Goal: Find specific page/section: Find specific page/section

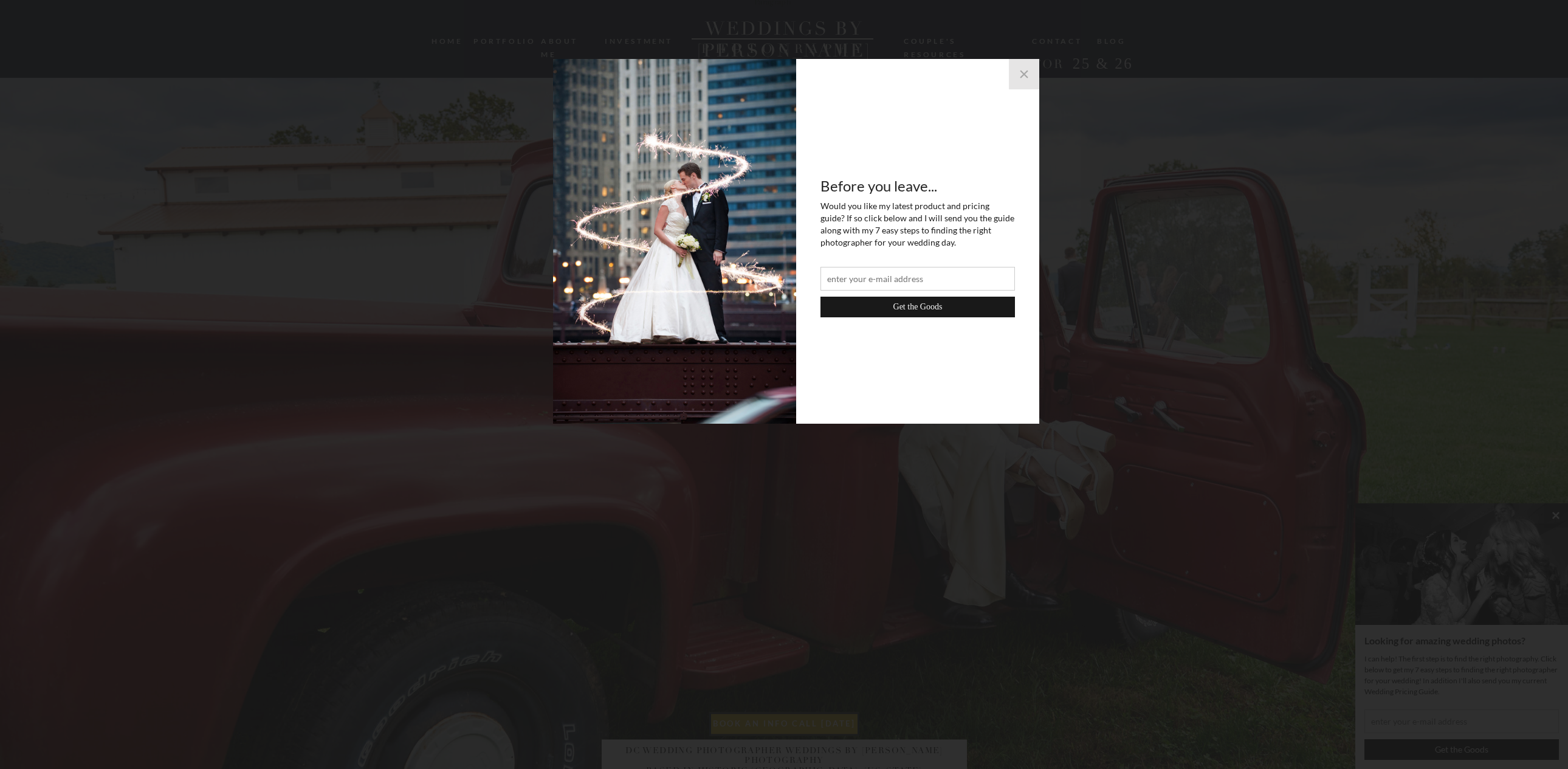
click at [1028, 73] on button "×" at bounding box center [1024, 74] width 30 height 30
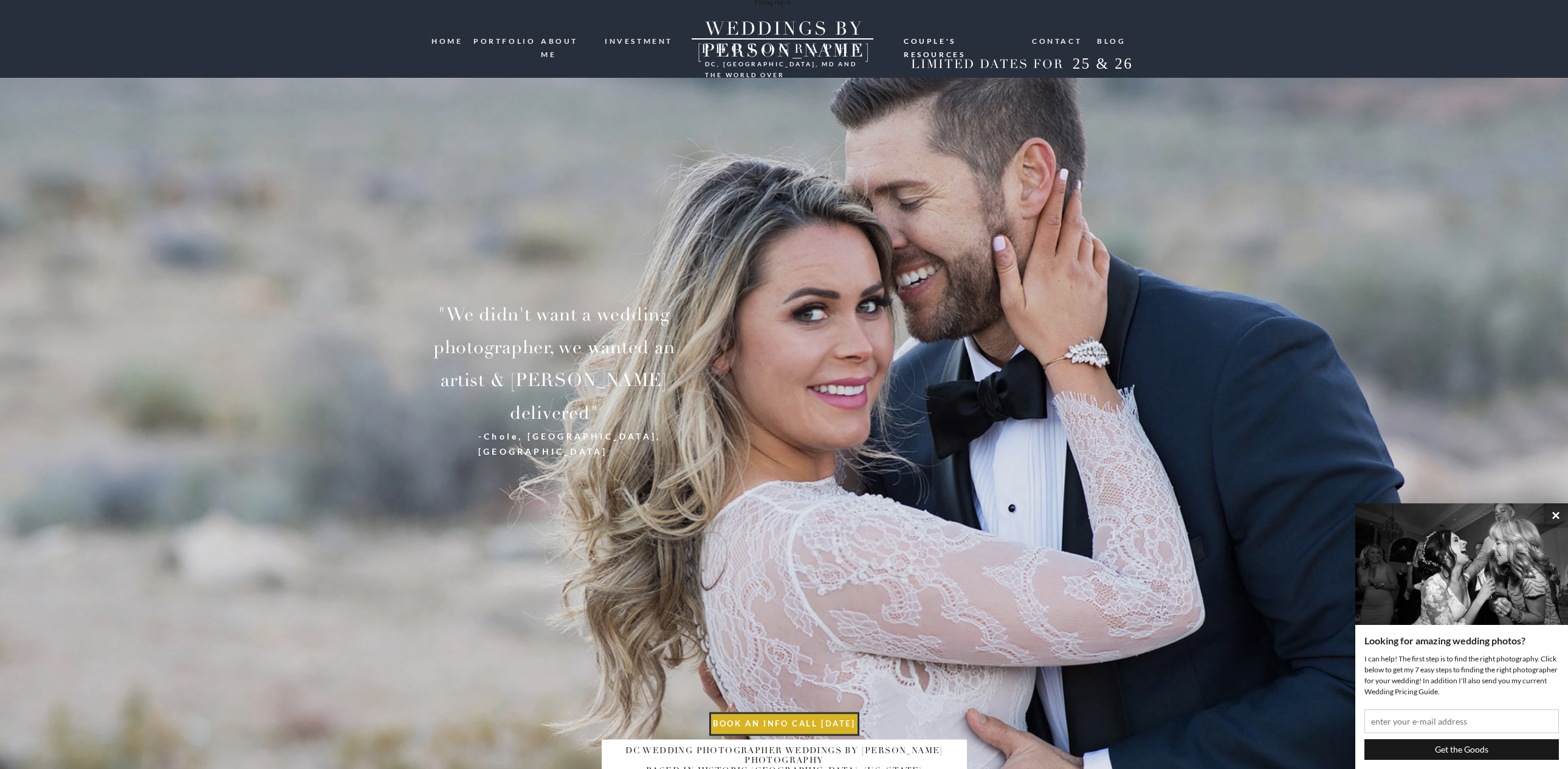
click at [522, 39] on nav "portfolio" at bounding box center [502, 41] width 59 height 12
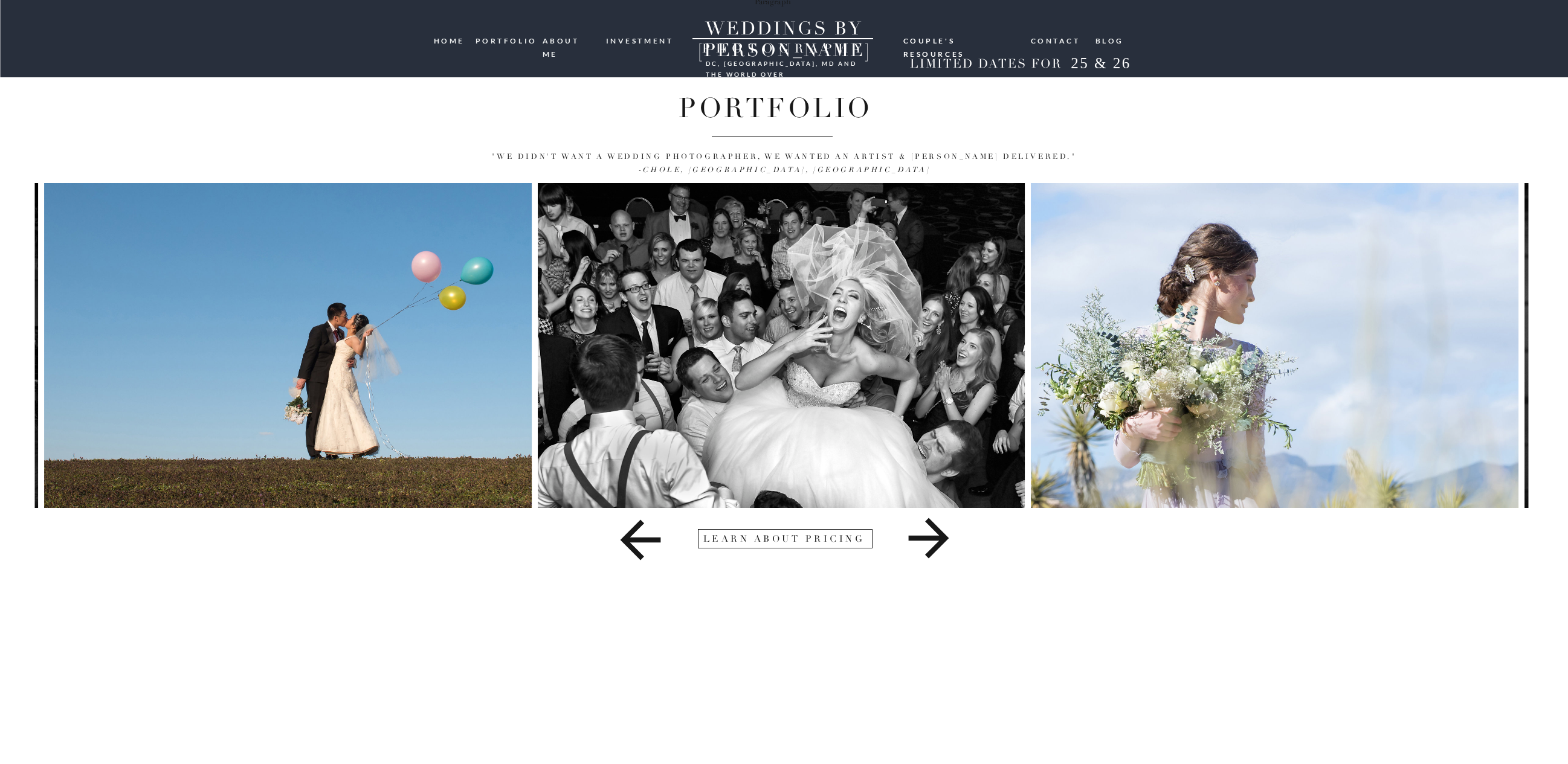
click at [929, 540] on icon at bounding box center [928, 538] width 41 height 41
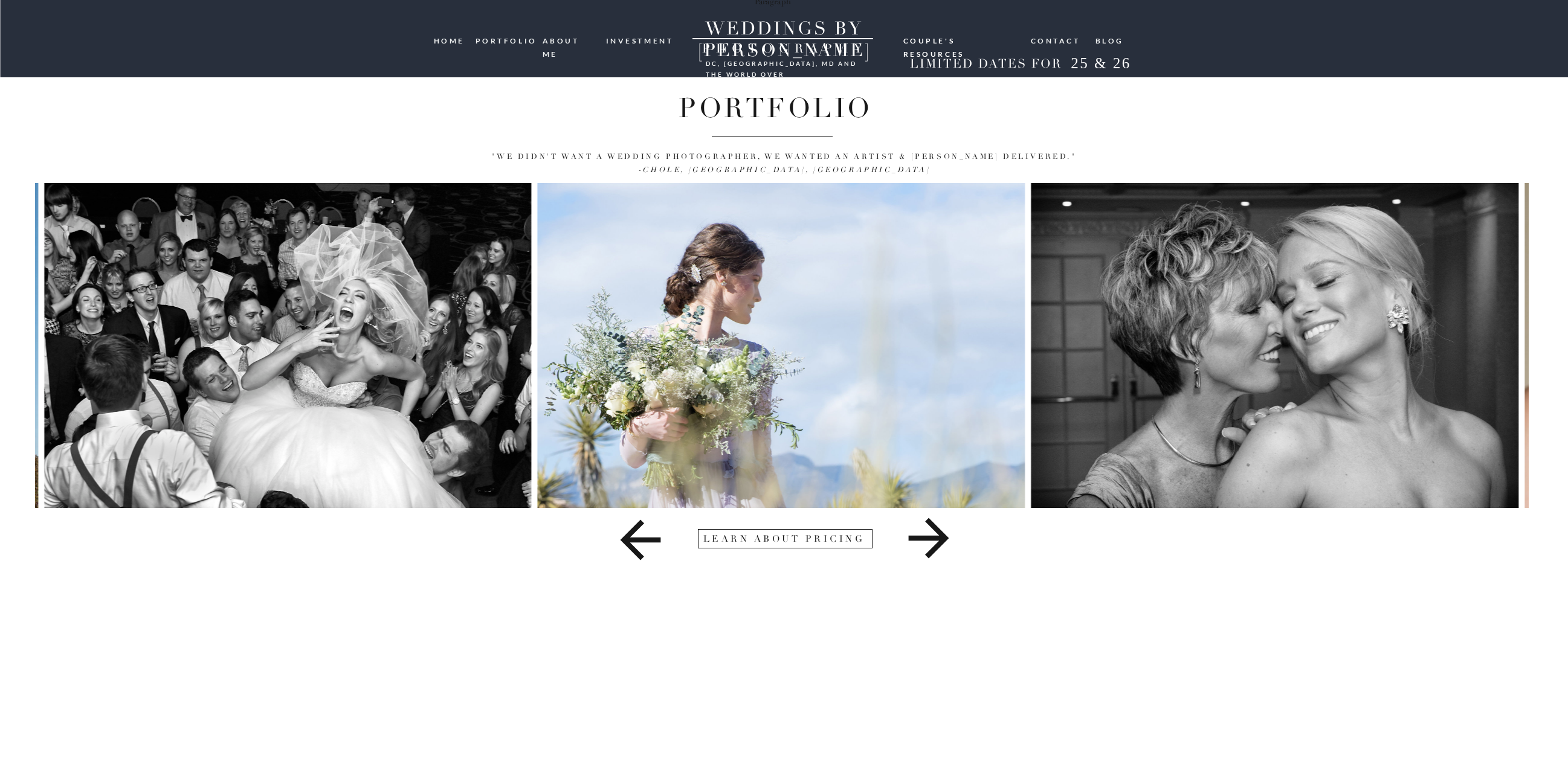
click at [929, 540] on icon at bounding box center [928, 538] width 41 height 41
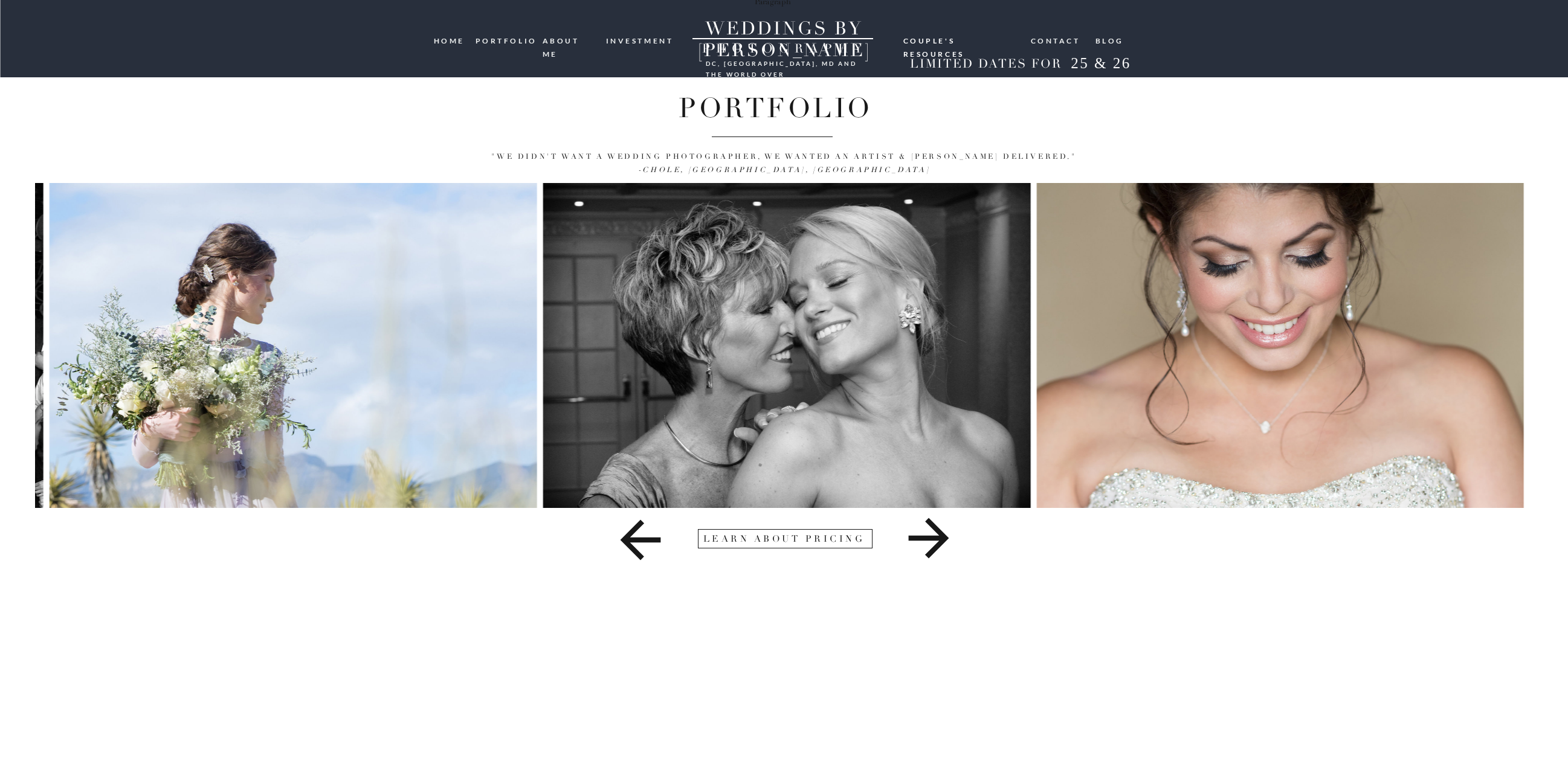
click at [929, 540] on icon at bounding box center [928, 538] width 41 height 41
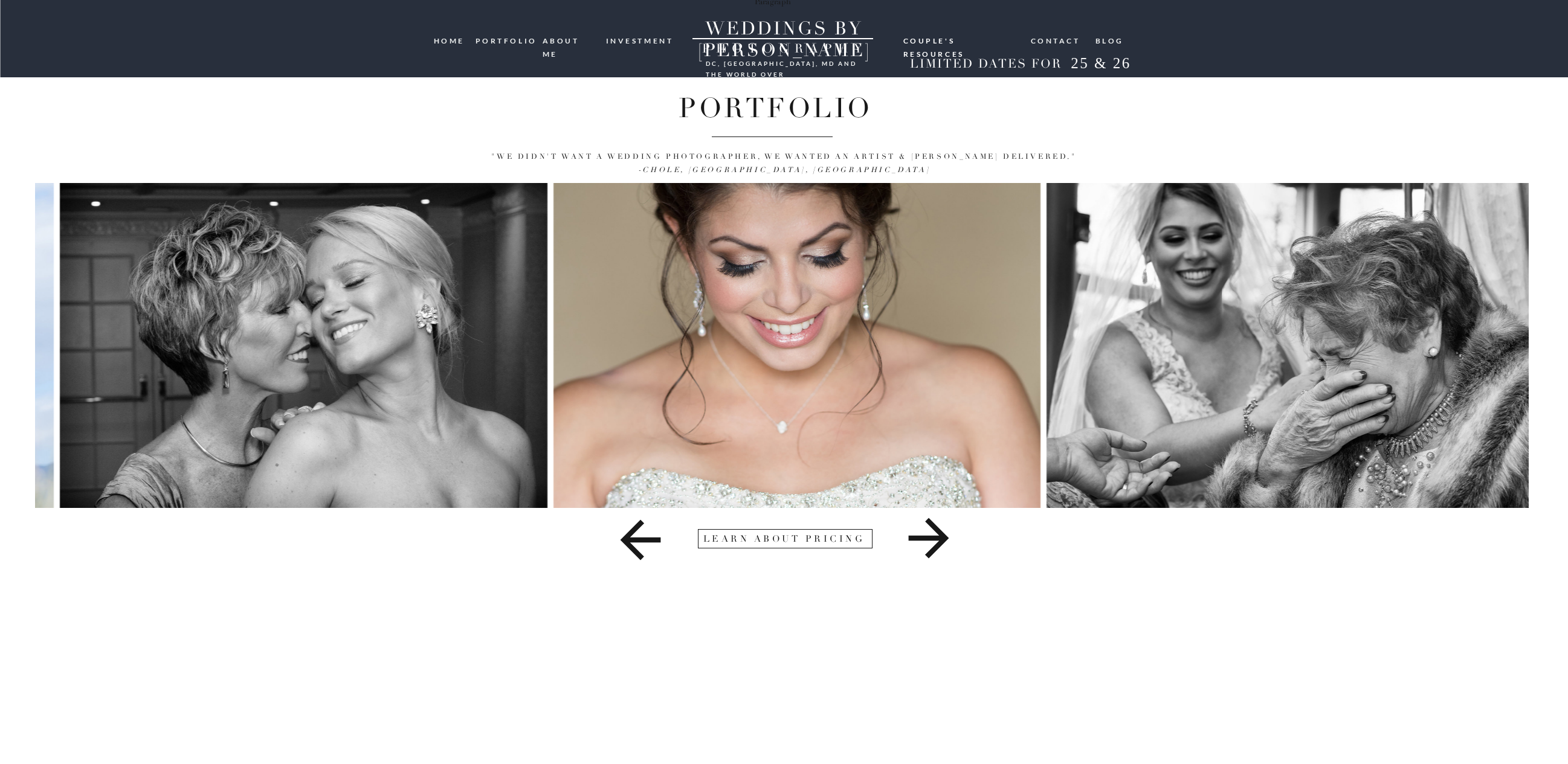
click at [929, 540] on icon at bounding box center [928, 538] width 41 height 41
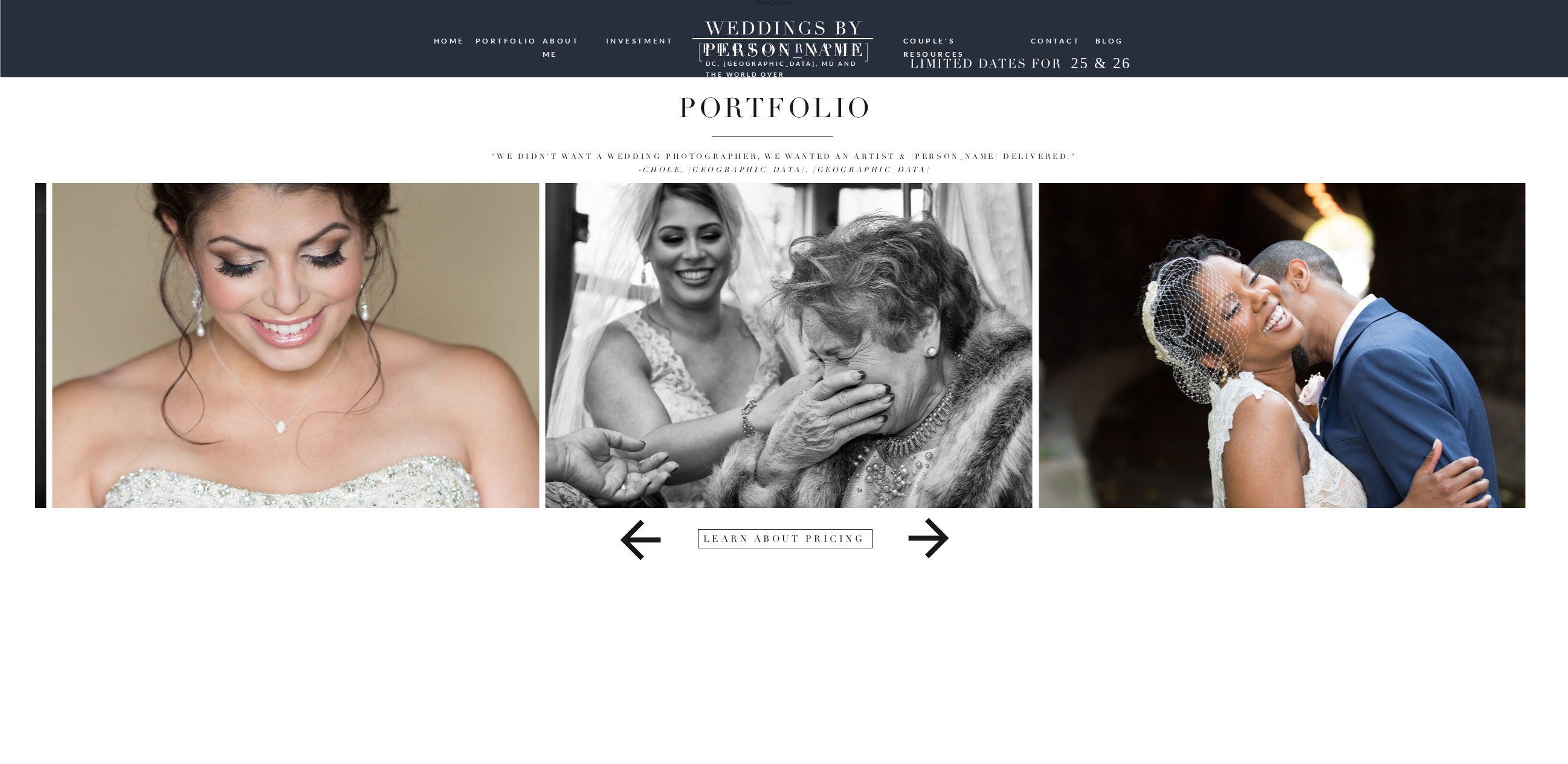
click at [929, 540] on icon at bounding box center [928, 538] width 41 height 41
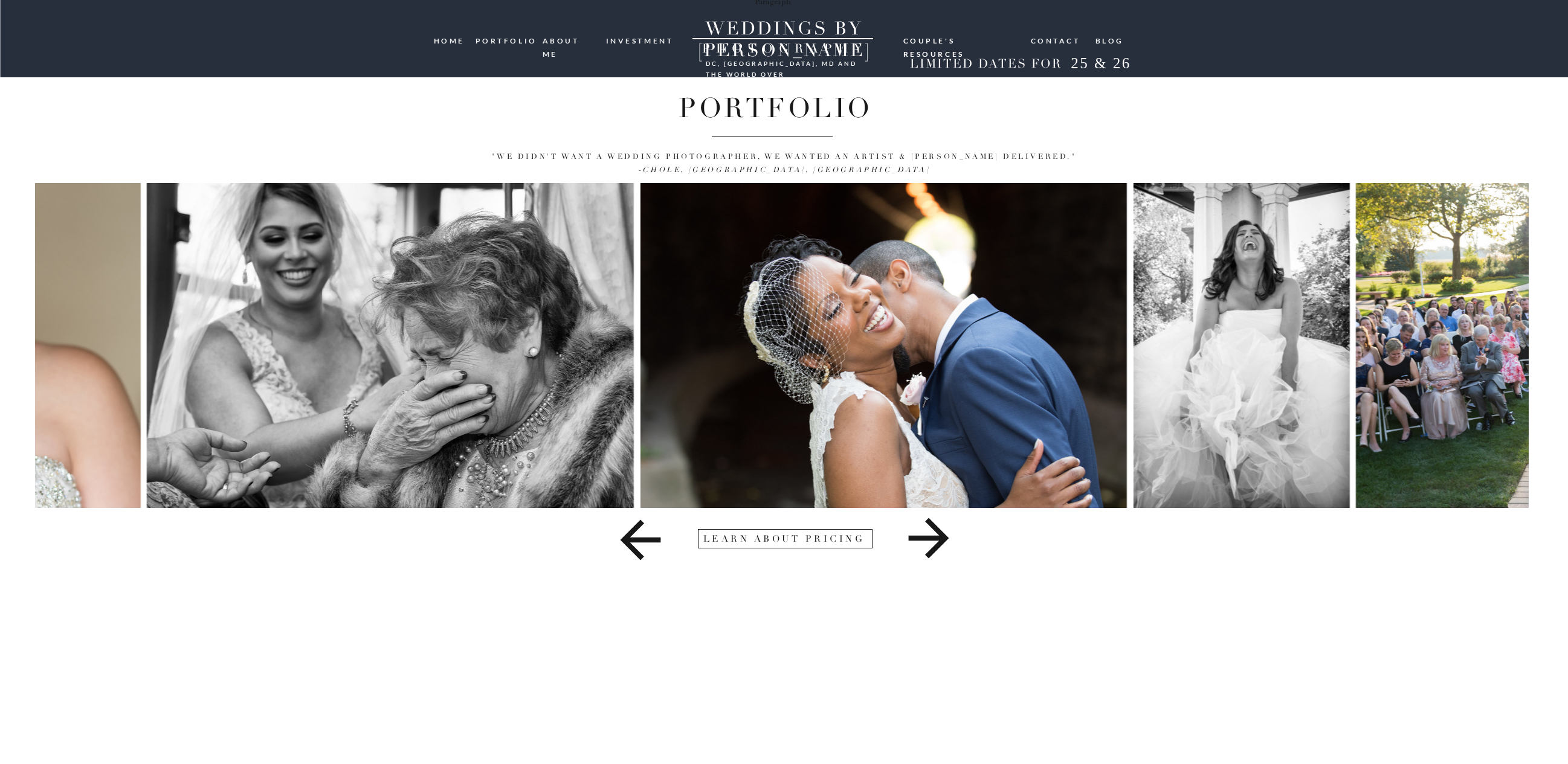
click at [929, 540] on icon at bounding box center [928, 538] width 41 height 41
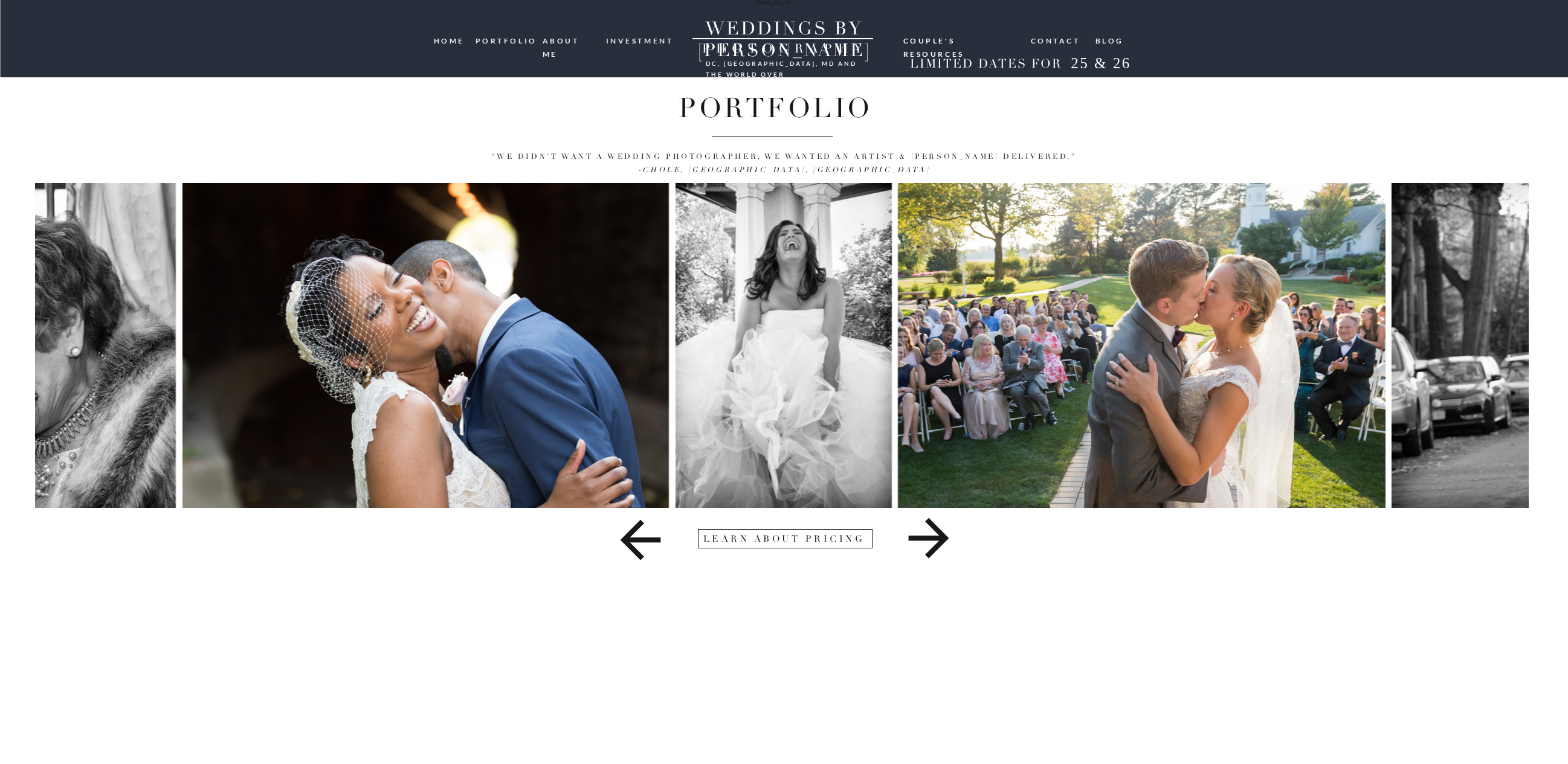
click at [929, 540] on icon at bounding box center [928, 538] width 41 height 41
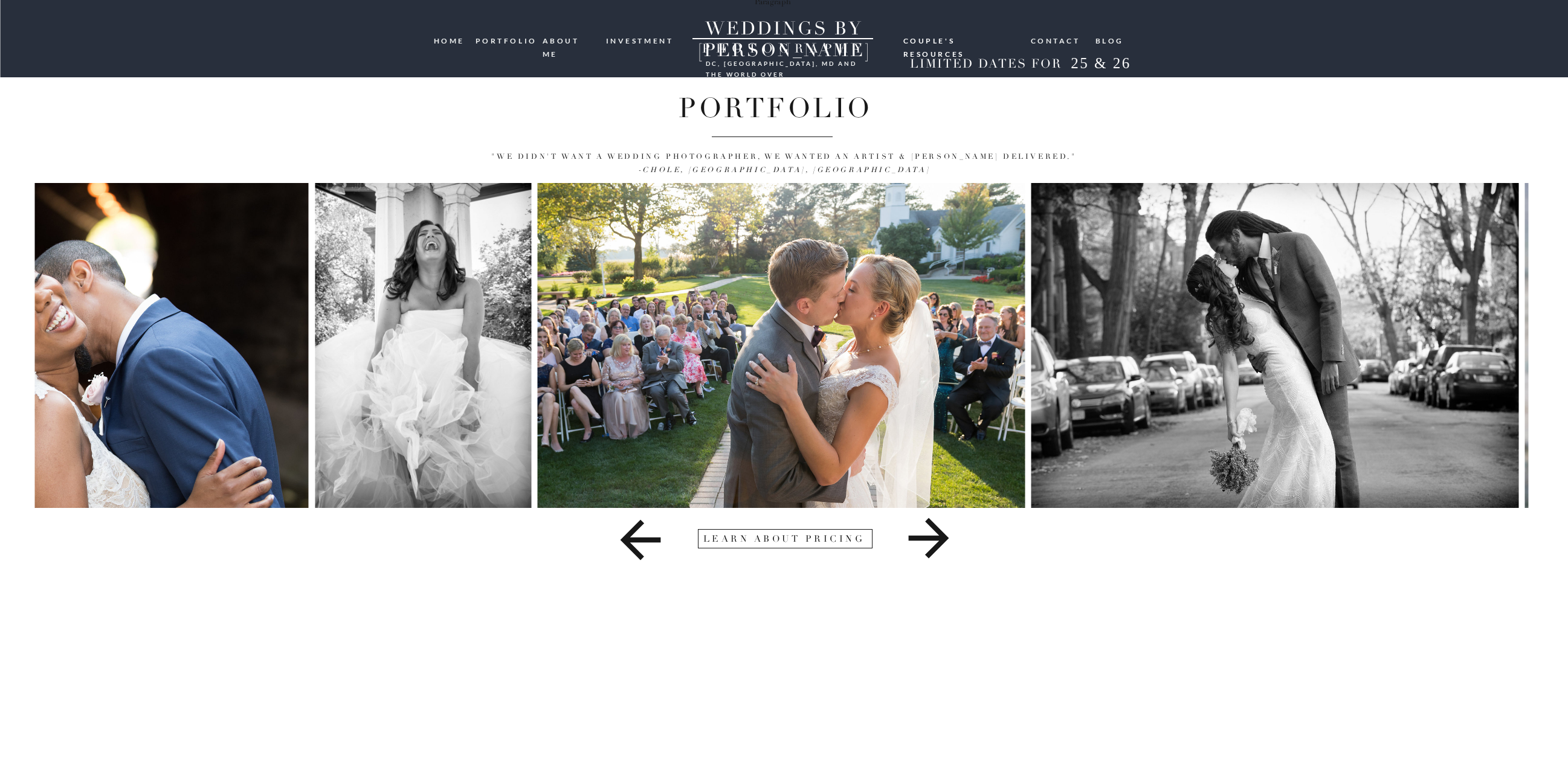
click at [929, 540] on icon at bounding box center [928, 538] width 41 height 41
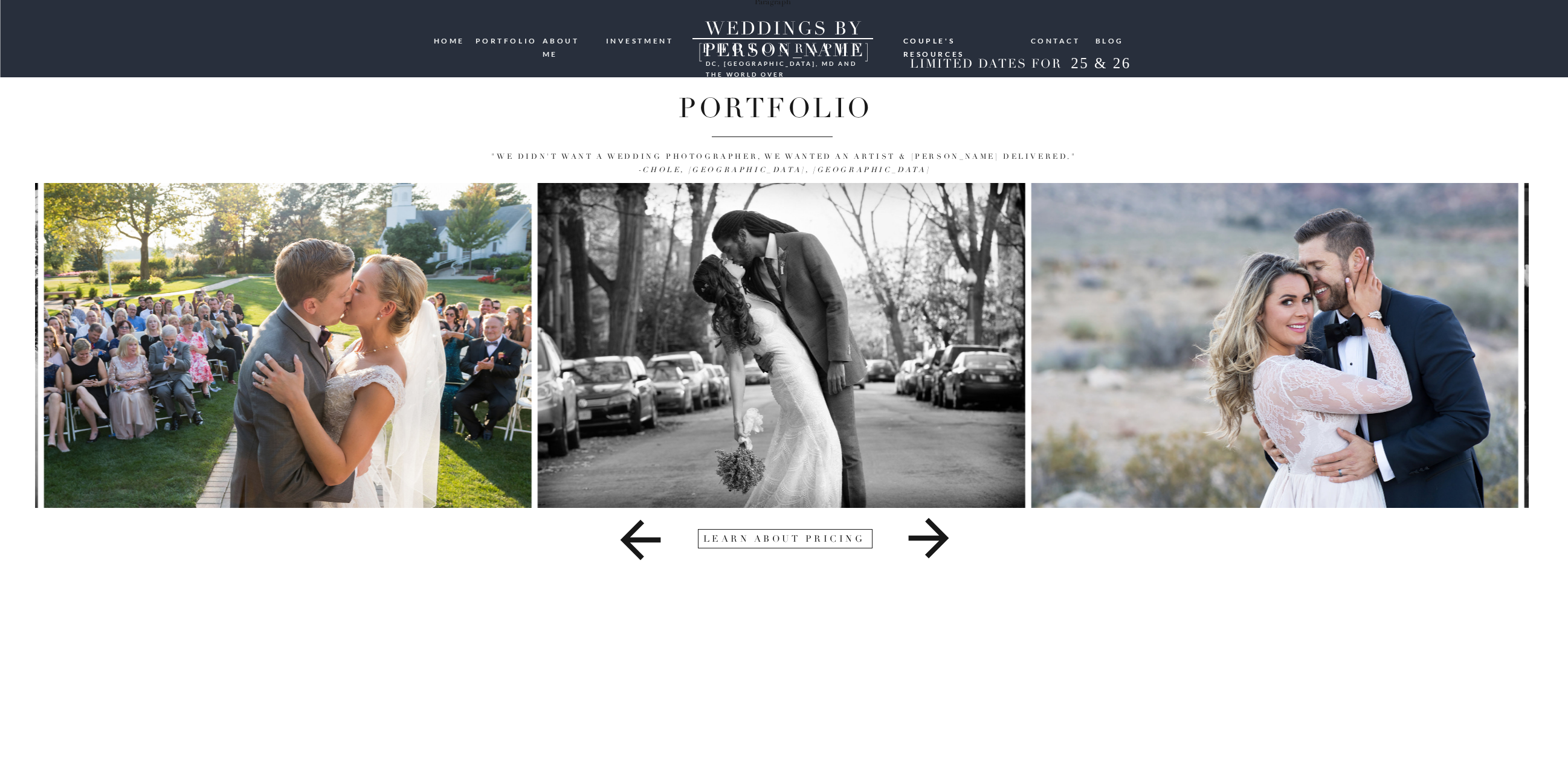
click at [929, 540] on icon at bounding box center [928, 538] width 41 height 41
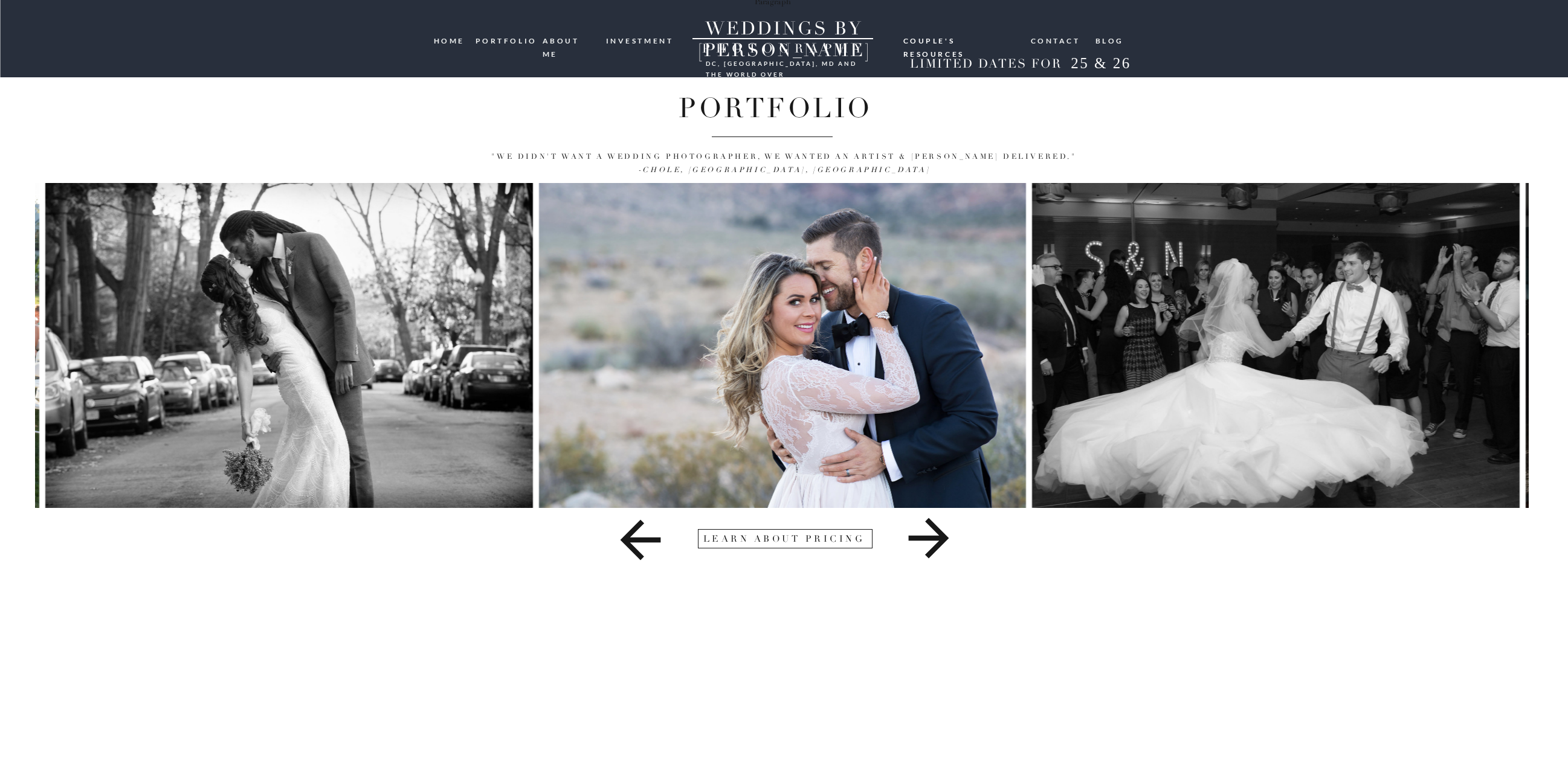
click at [929, 540] on icon at bounding box center [928, 538] width 41 height 41
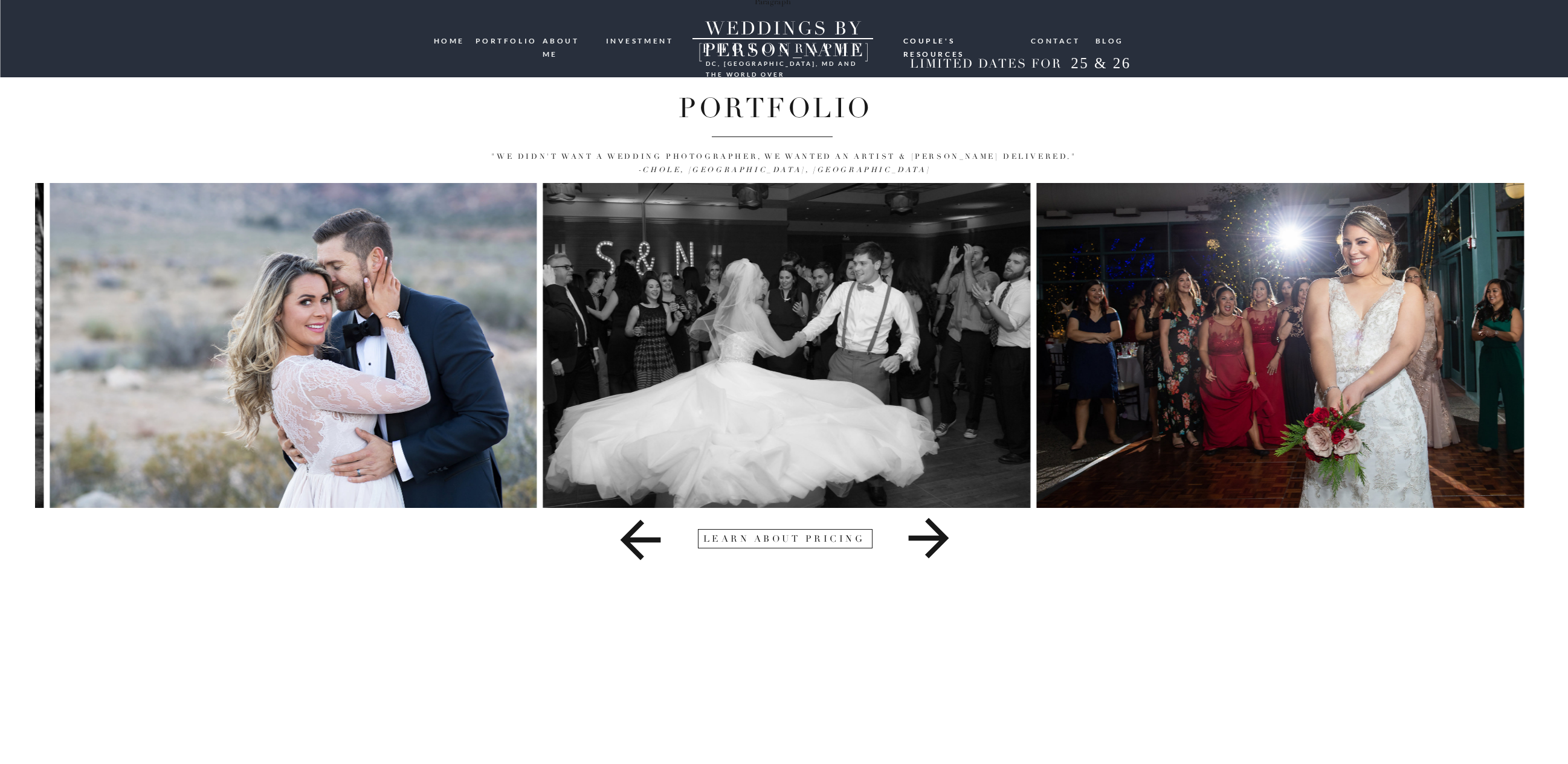
click at [929, 540] on icon at bounding box center [928, 538] width 41 height 41
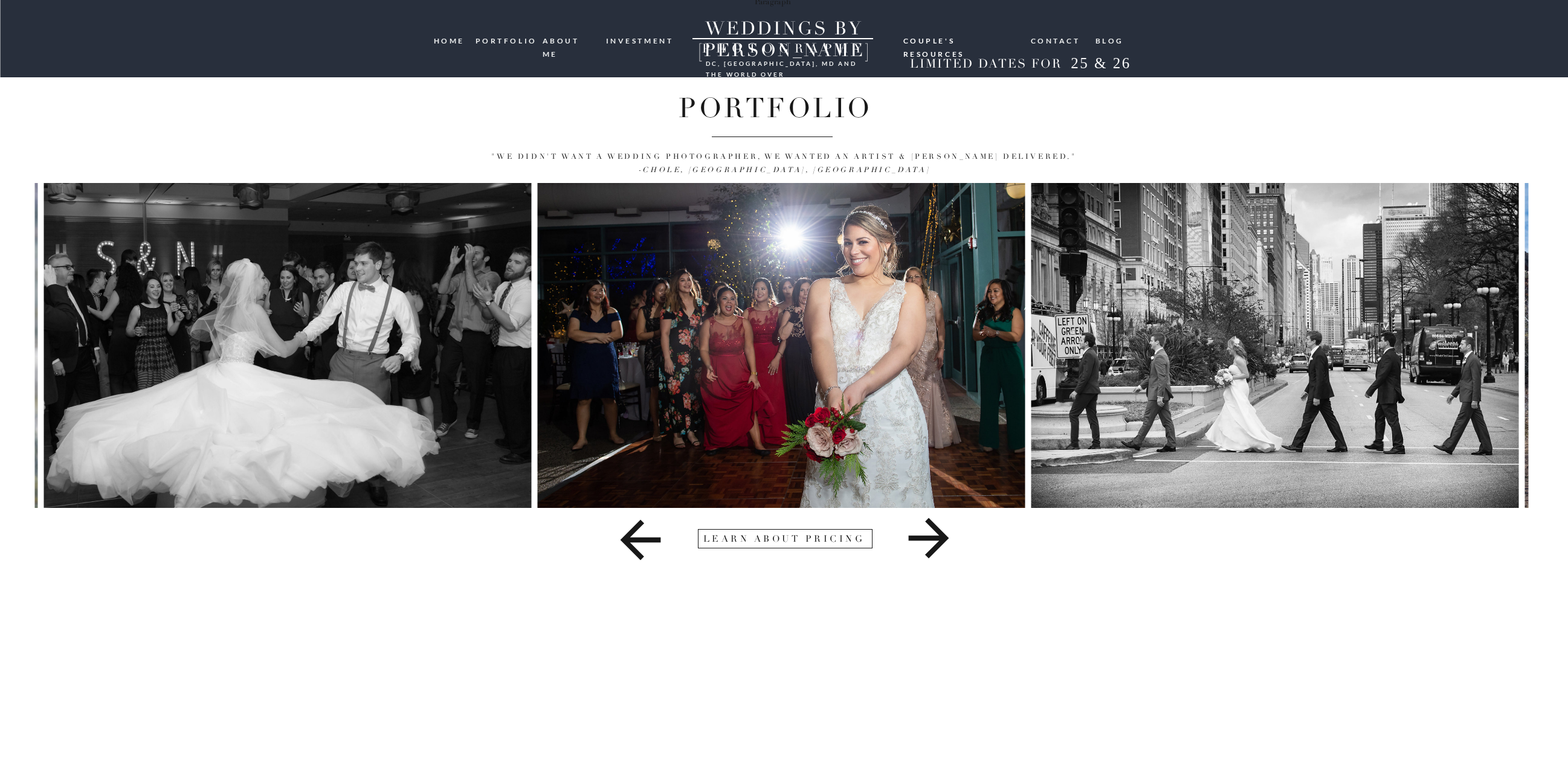
click at [929, 540] on icon at bounding box center [928, 538] width 41 height 41
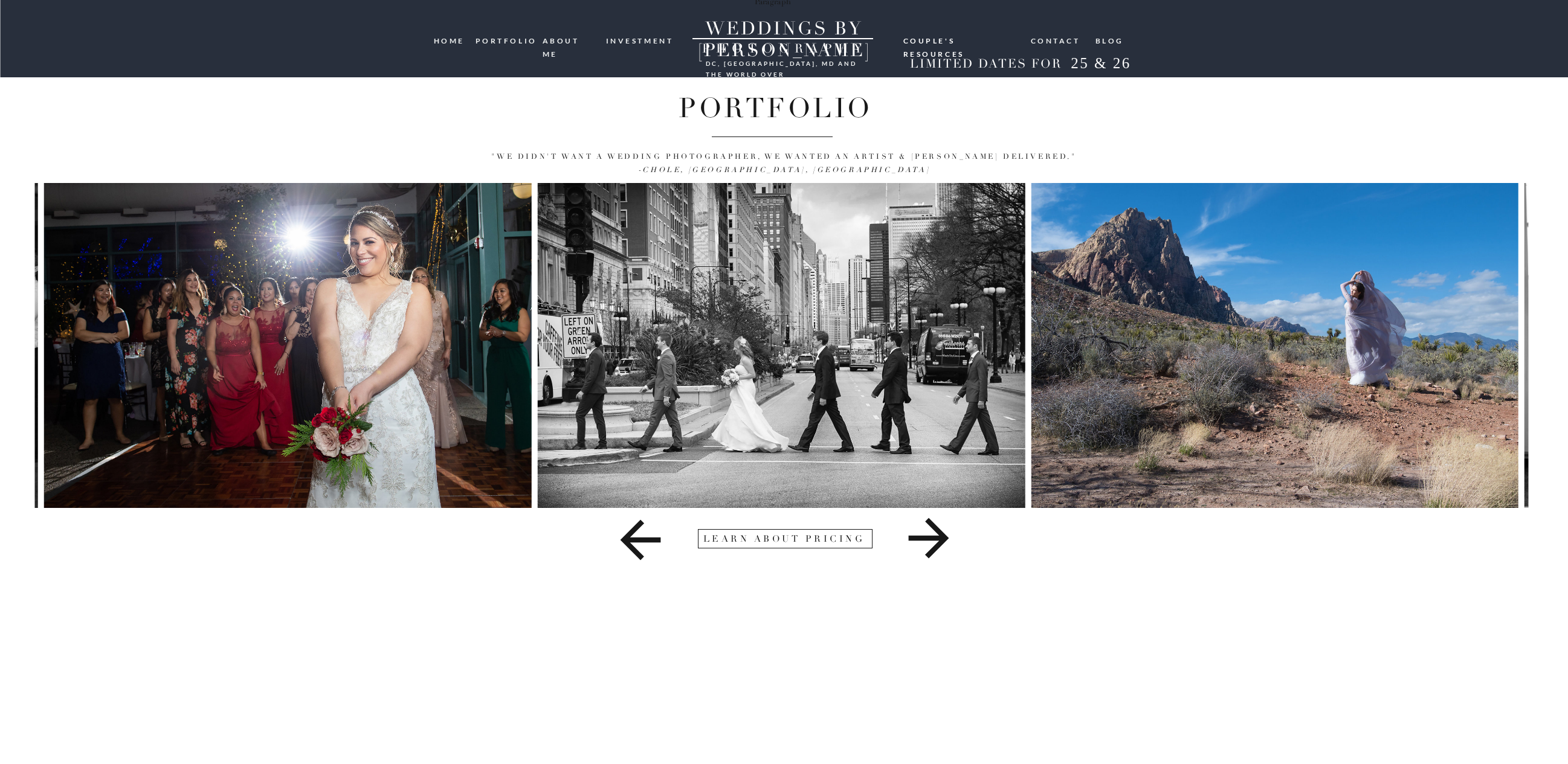
click at [929, 540] on icon at bounding box center [928, 538] width 41 height 41
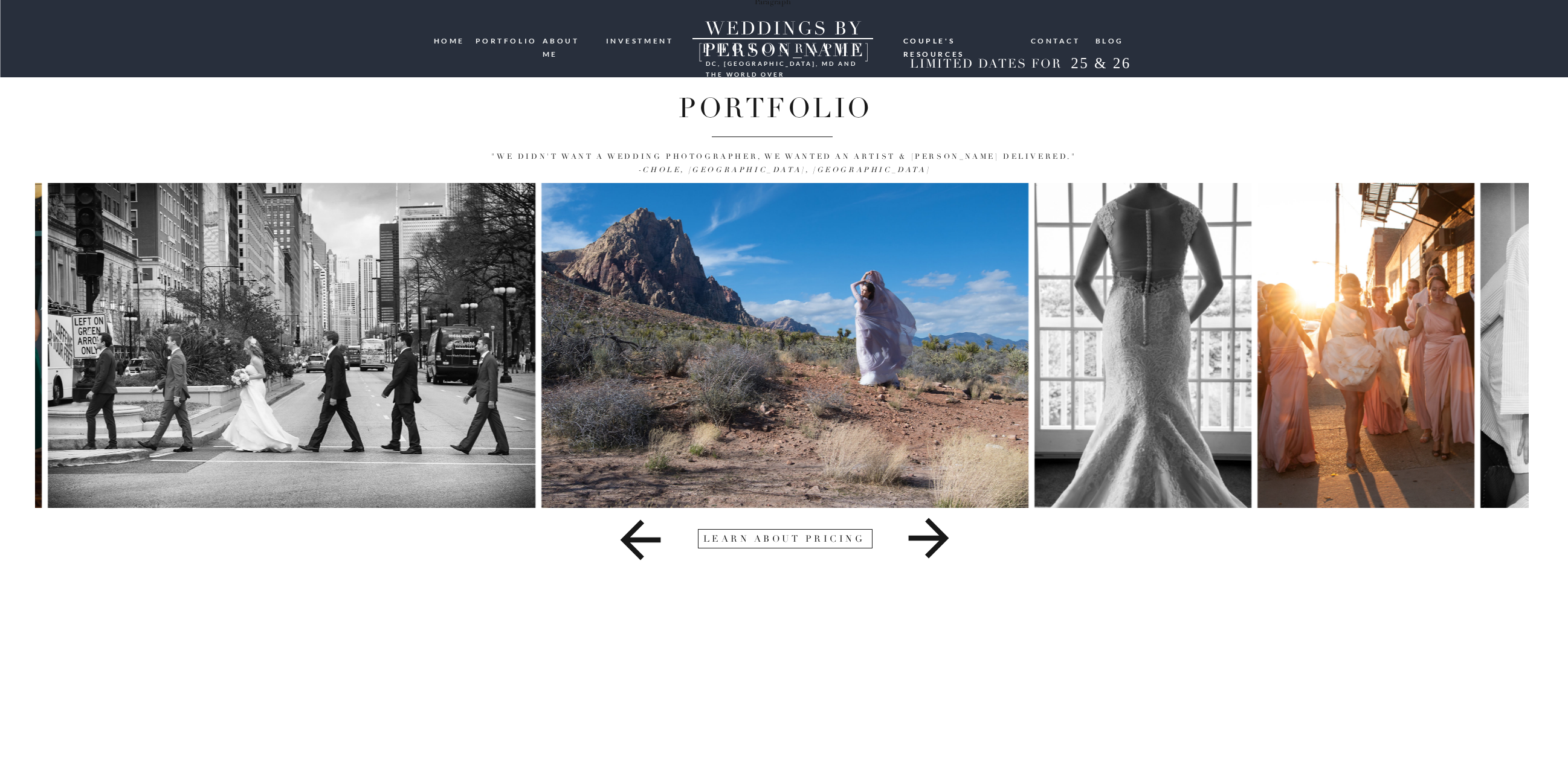
click at [929, 540] on icon at bounding box center [928, 538] width 41 height 41
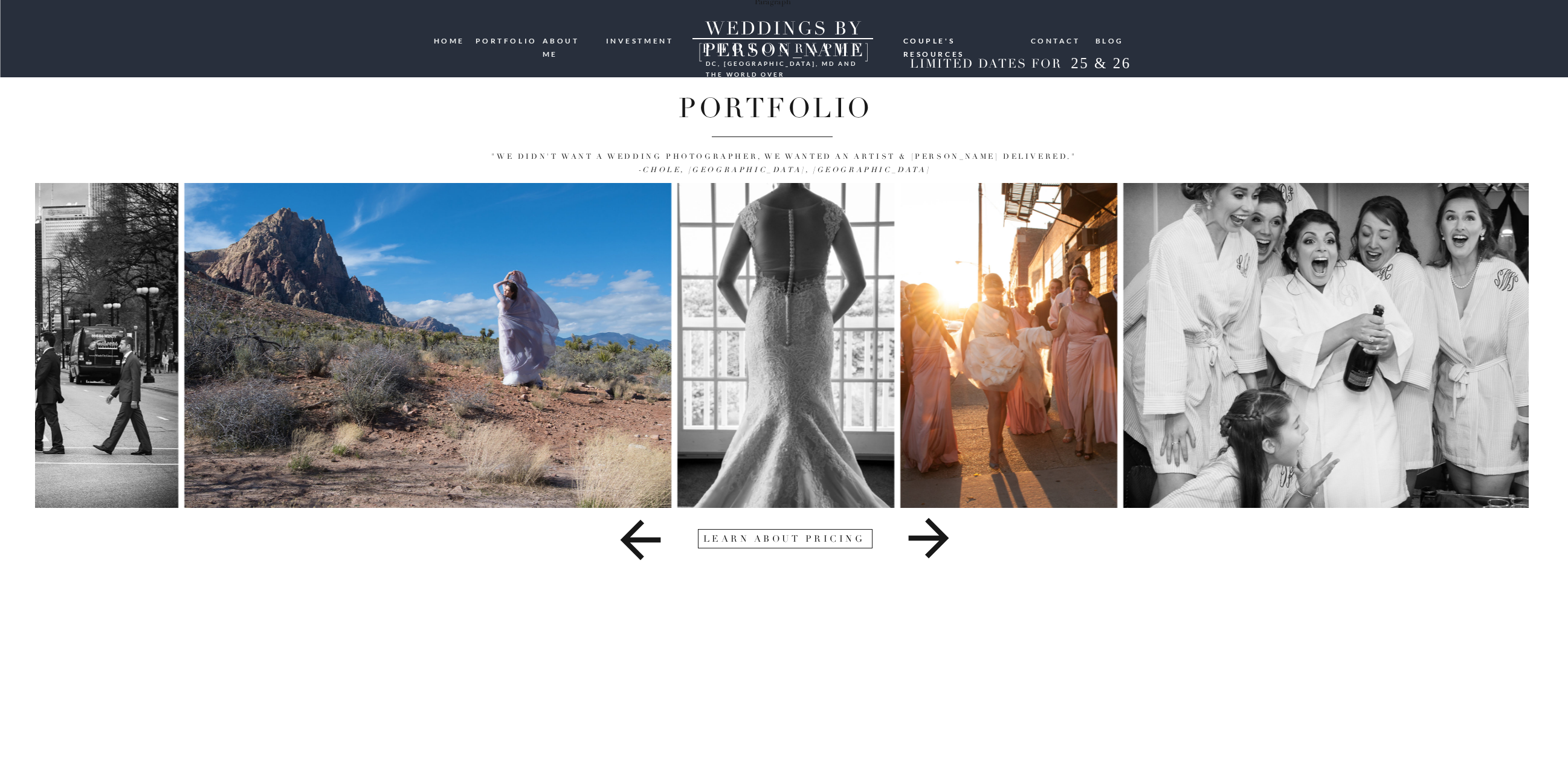
click at [929, 540] on icon at bounding box center [928, 538] width 41 height 41
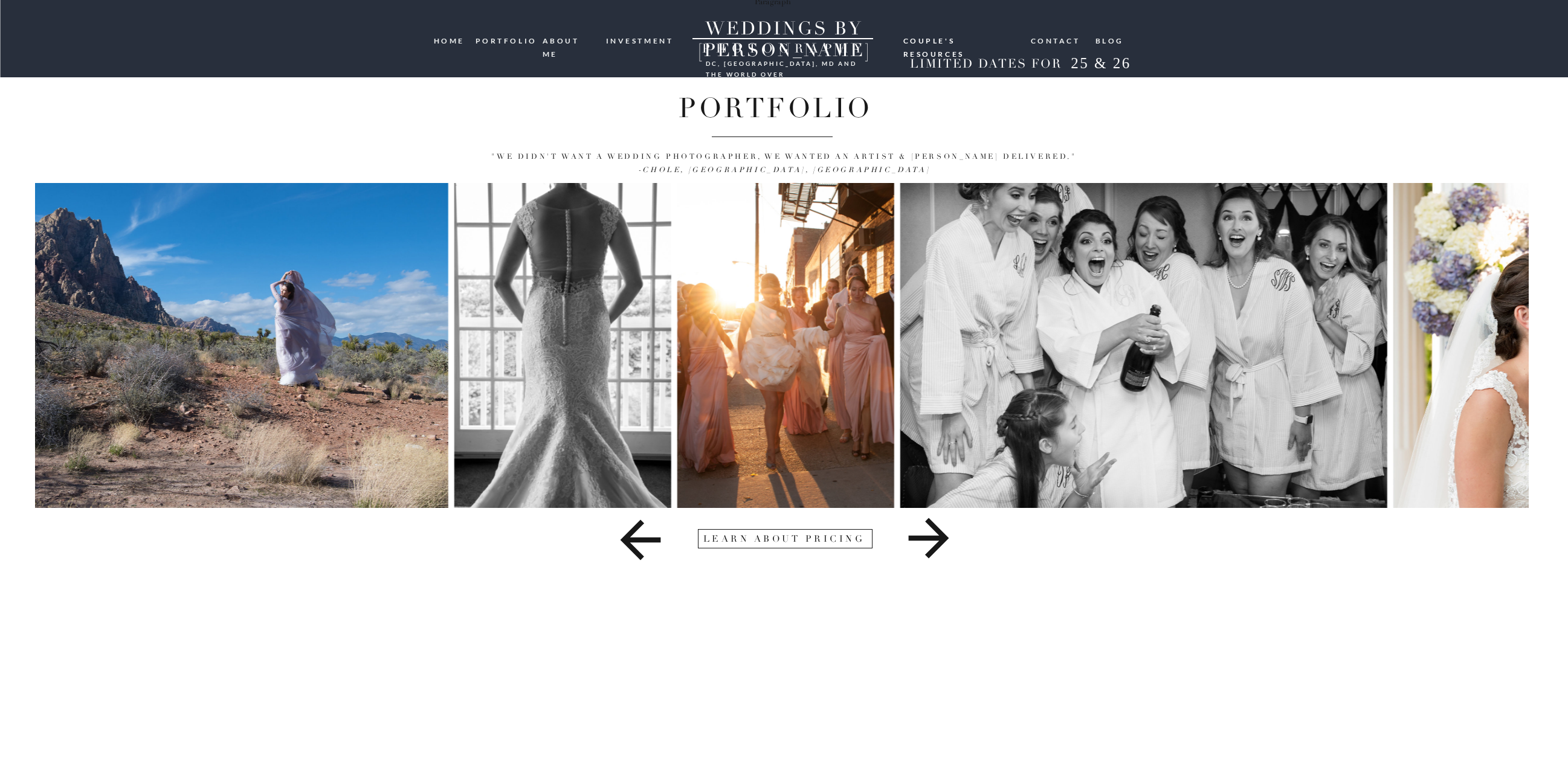
click at [929, 540] on icon at bounding box center [928, 538] width 41 height 41
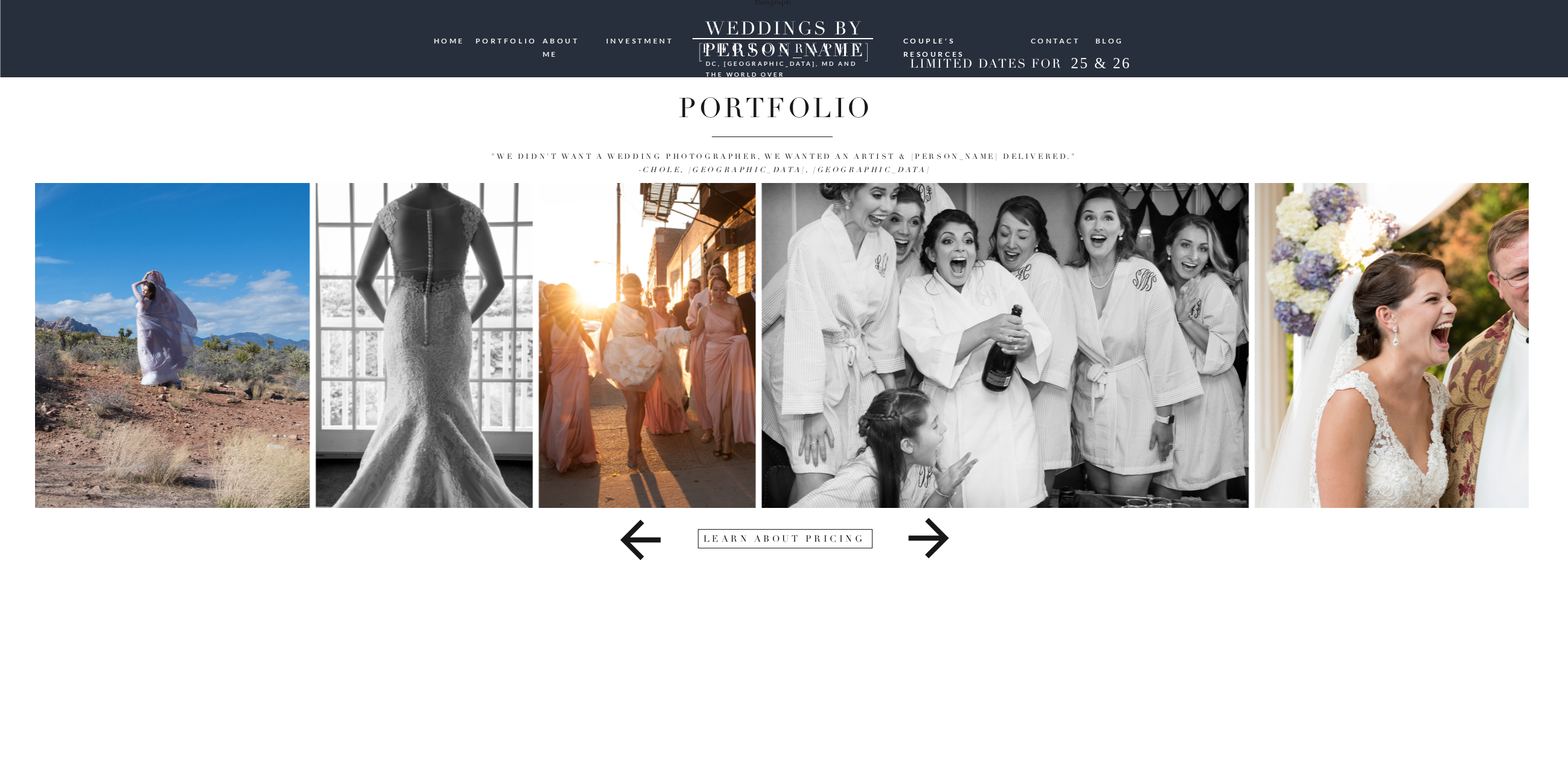
click at [929, 540] on icon at bounding box center [928, 538] width 41 height 41
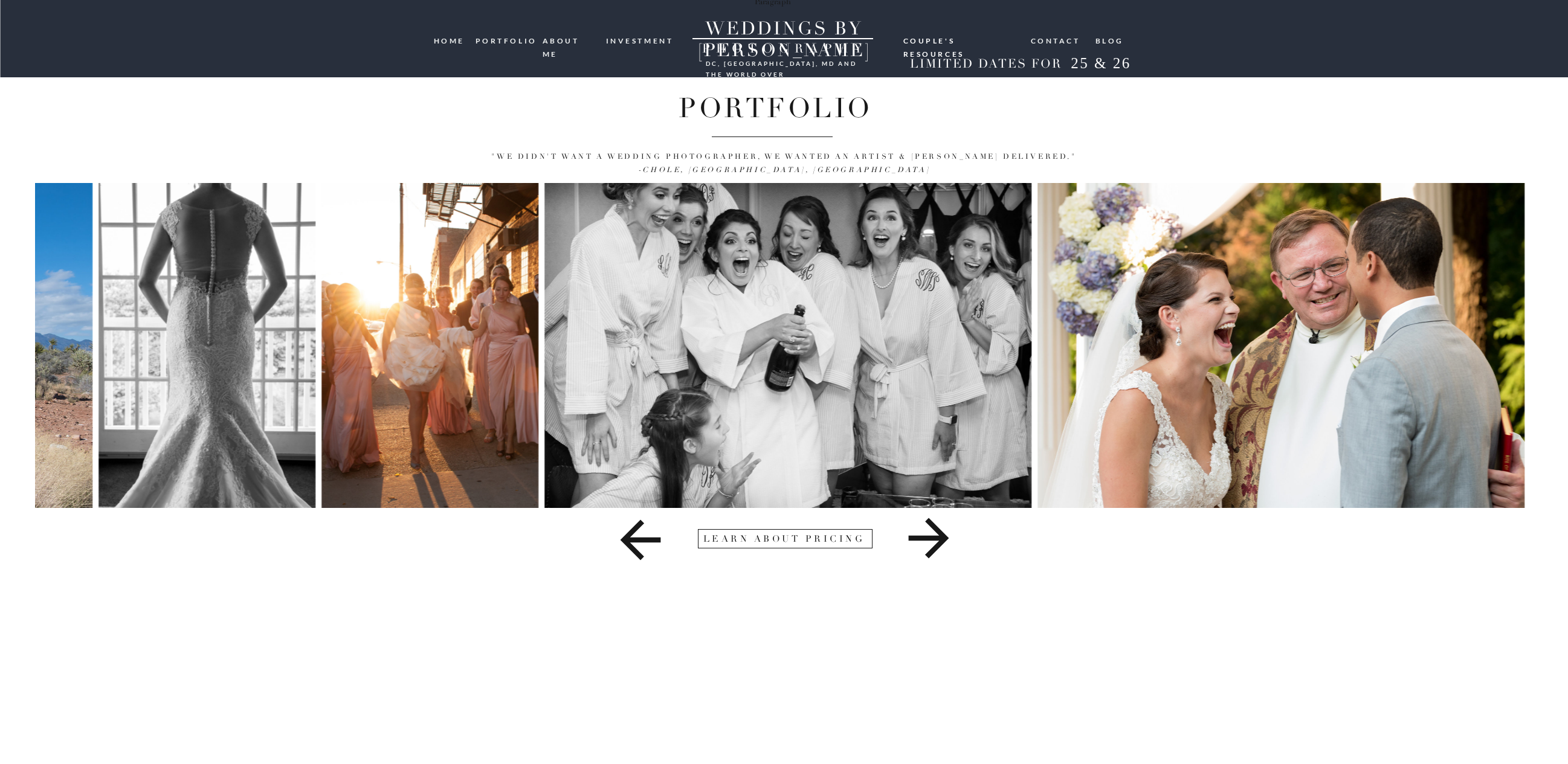
click at [929, 540] on icon at bounding box center [928, 538] width 41 height 41
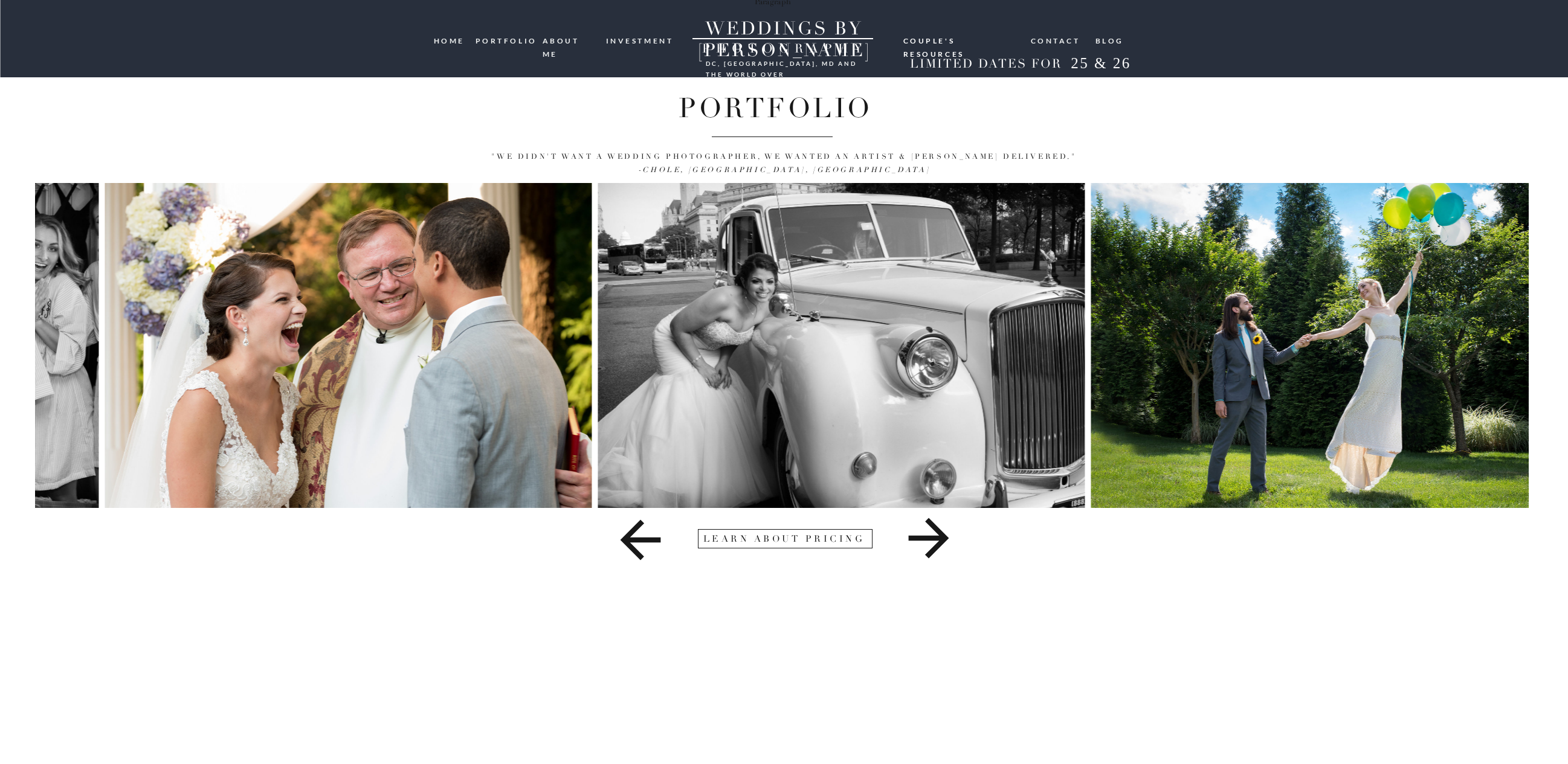
click at [929, 540] on icon at bounding box center [928, 538] width 41 height 41
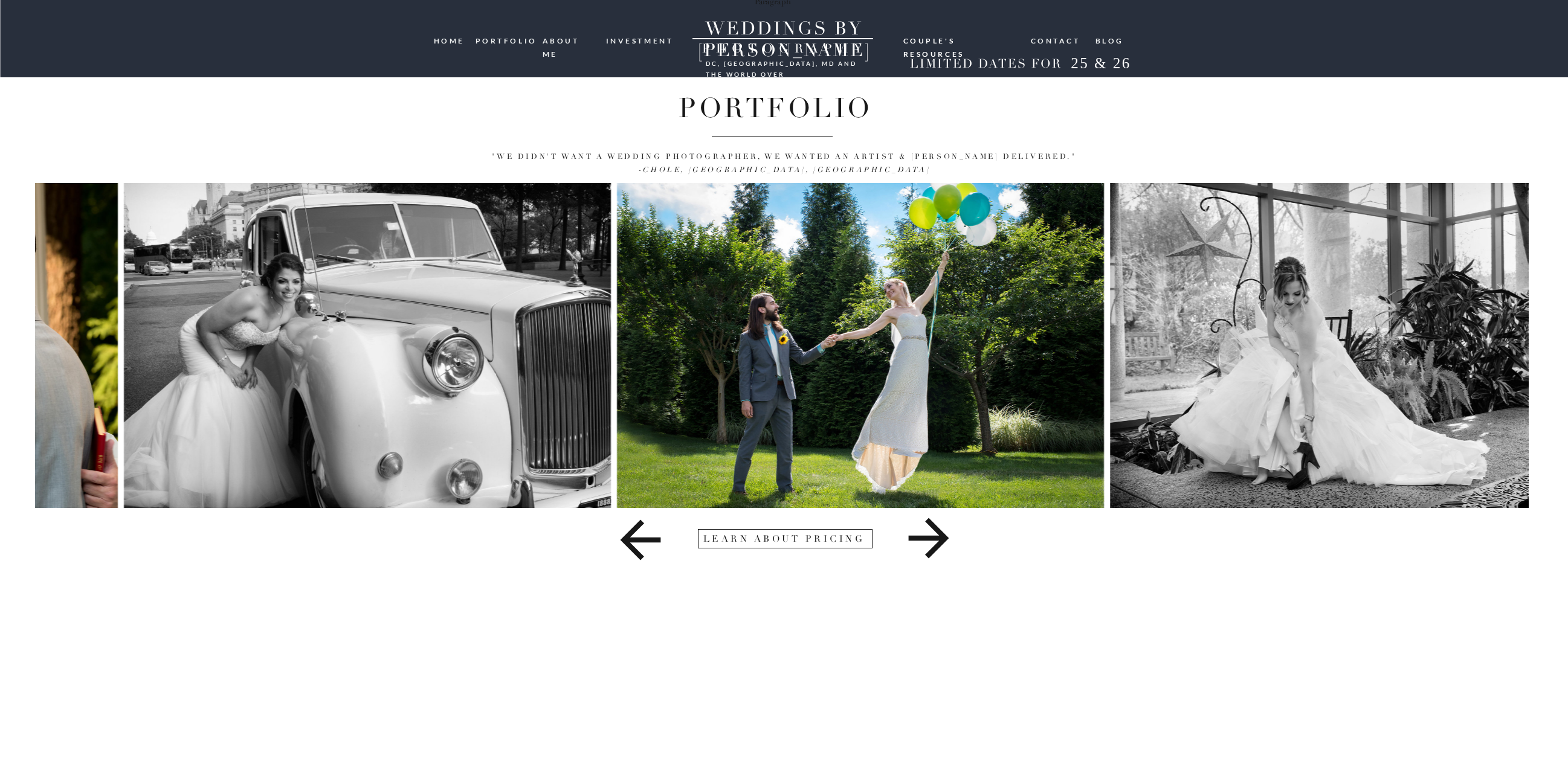
click at [929, 540] on icon at bounding box center [928, 538] width 41 height 41
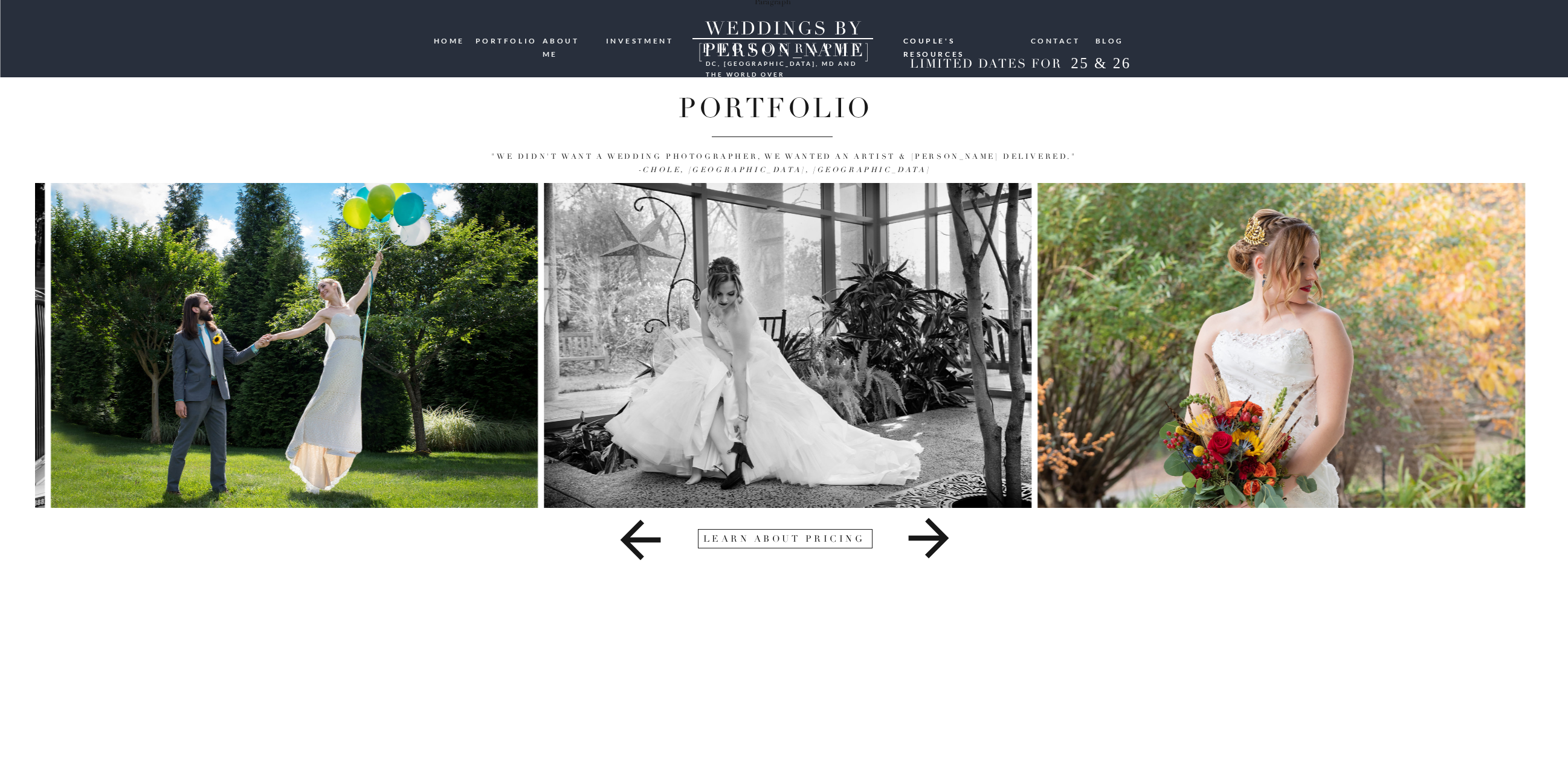
click at [929, 540] on icon at bounding box center [928, 538] width 41 height 41
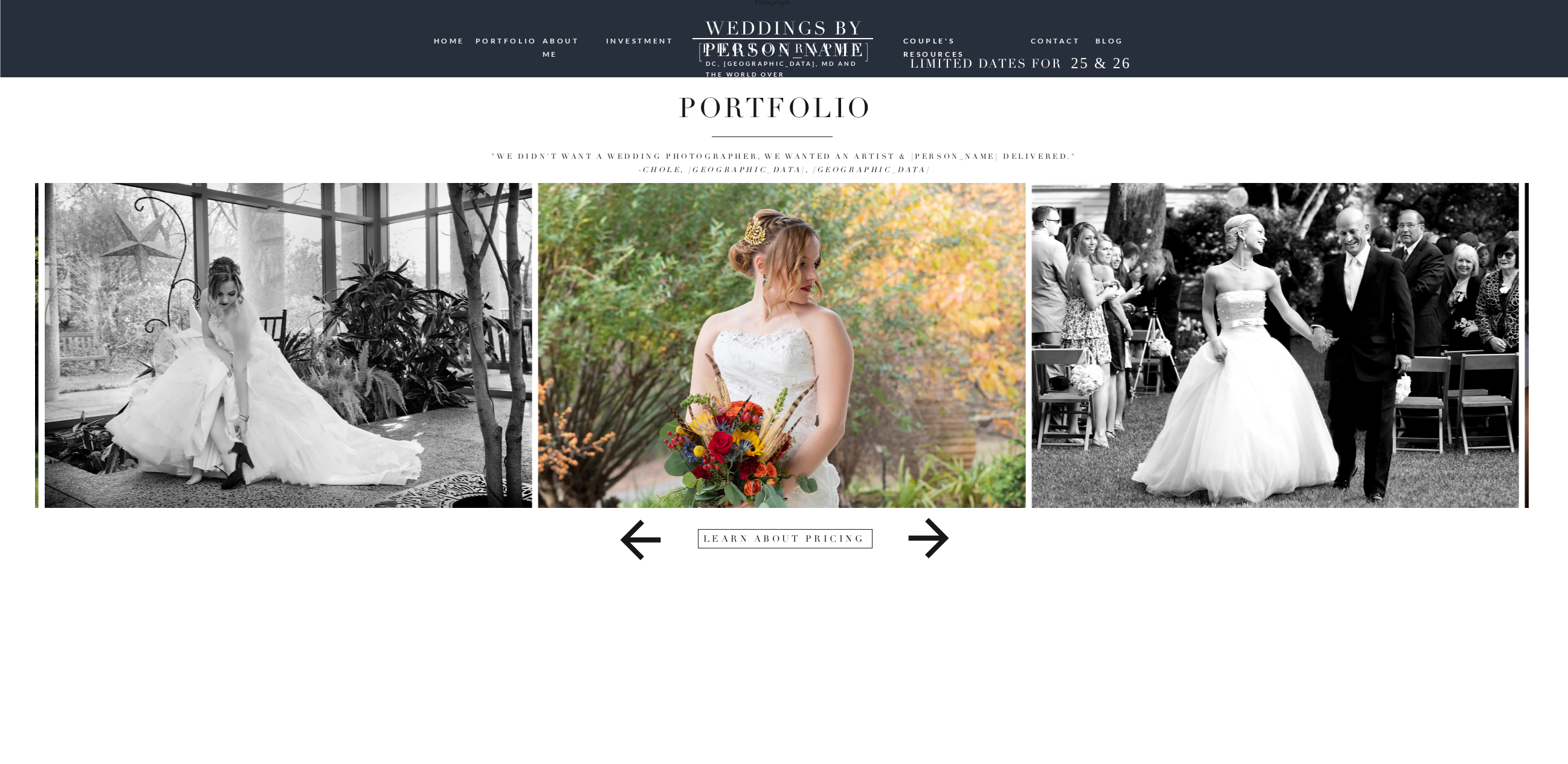
click at [929, 540] on icon at bounding box center [928, 538] width 41 height 41
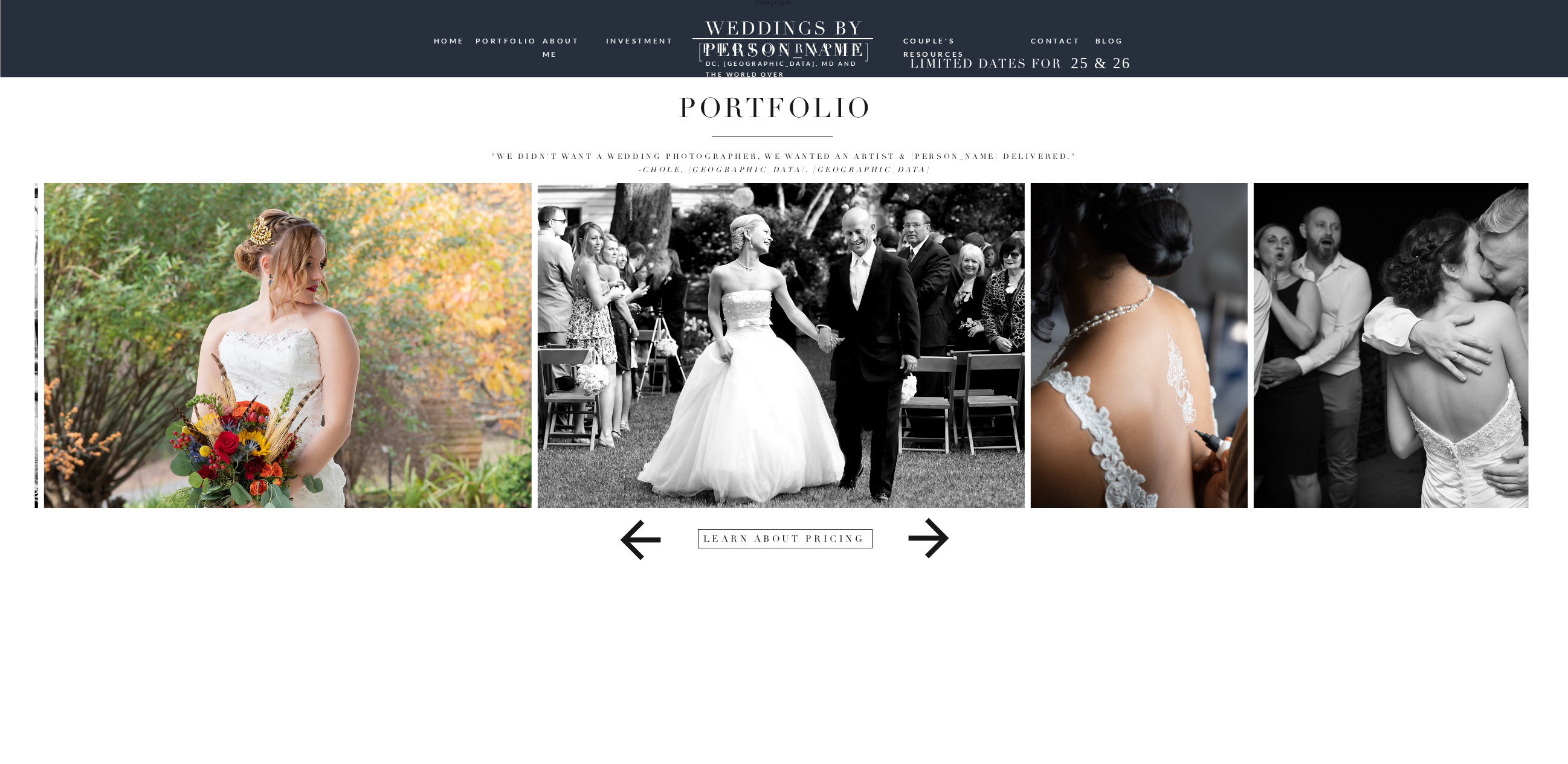
click at [984, 43] on nav "Couple's resources" at bounding box center [961, 39] width 116 height 10
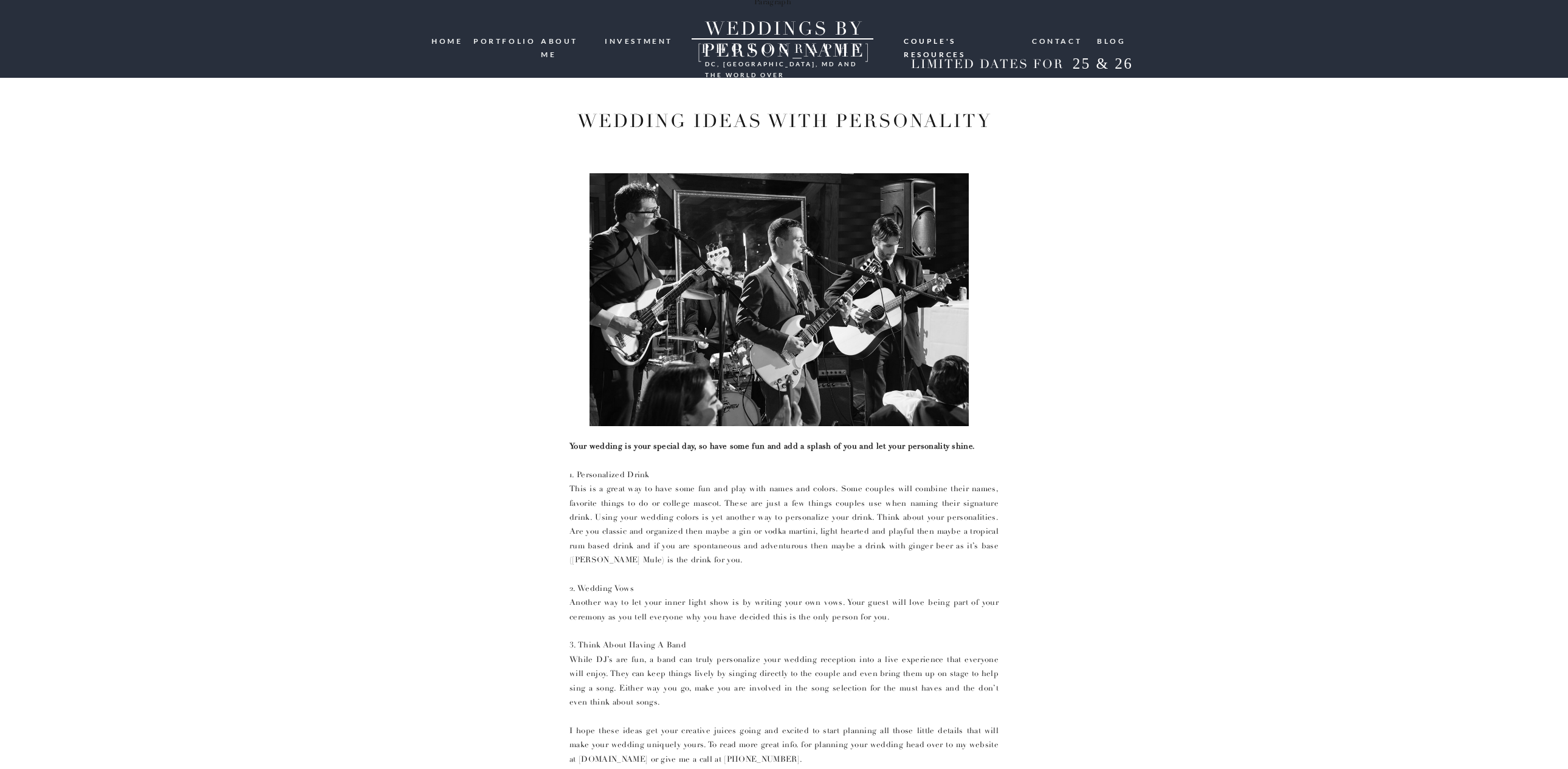
click at [581, 41] on nav "ABOUT ME" at bounding box center [568, 41] width 55 height 12
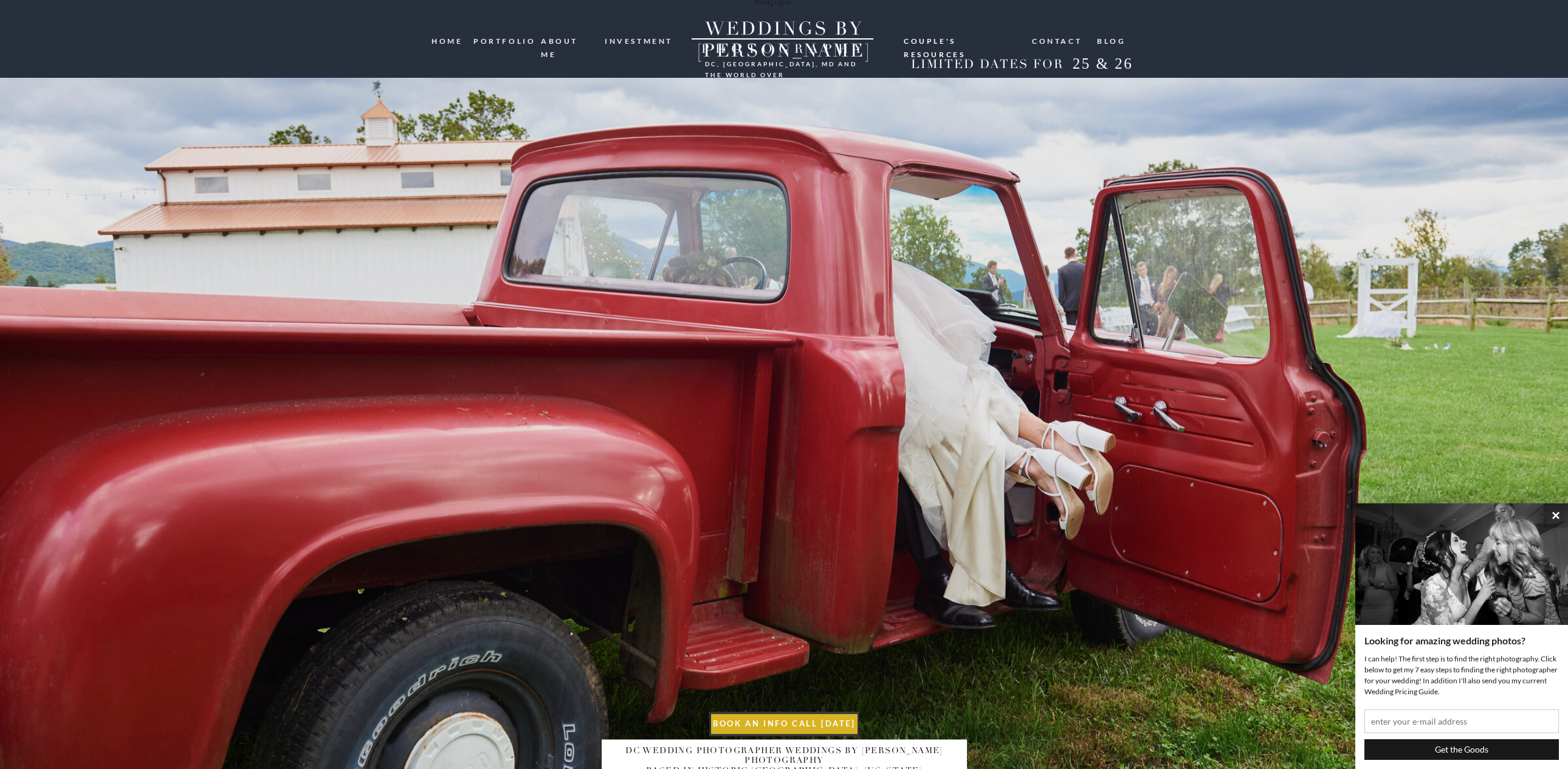
click at [1057, 39] on nav "Contact" at bounding box center [1057, 41] width 51 height 12
